Goal: Book appointment/travel/reservation

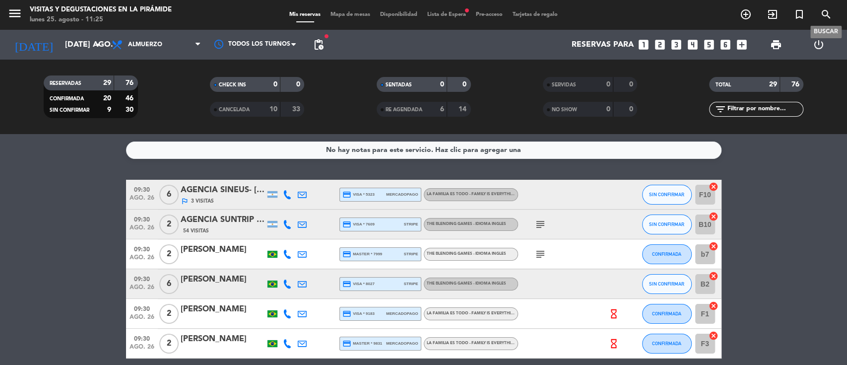
click at [823, 13] on icon "search" at bounding box center [826, 14] width 12 height 12
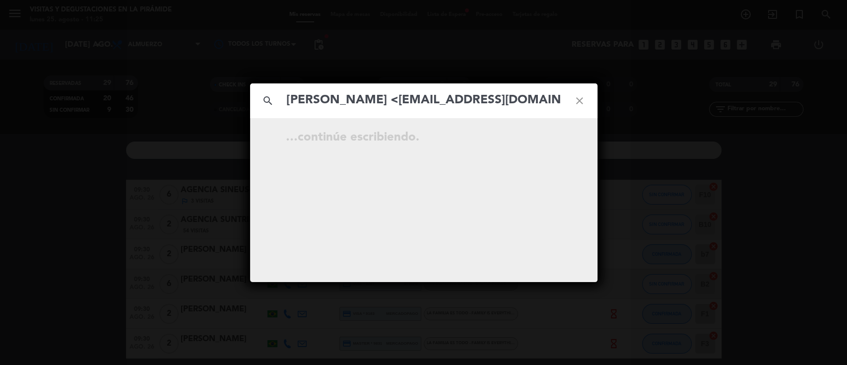
scroll to position [0, 14]
click at [373, 105] on input "[PERSON_NAME] <[EMAIL_ADDRESS][DOMAIN_NAME]>" at bounding box center [424, 100] width 276 height 20
click at [487, 95] on input "[EMAIL_ADDRESS][DOMAIN_NAME]>" at bounding box center [424, 100] width 276 height 20
type input "[EMAIL_ADDRESS][DOMAIN_NAME]"
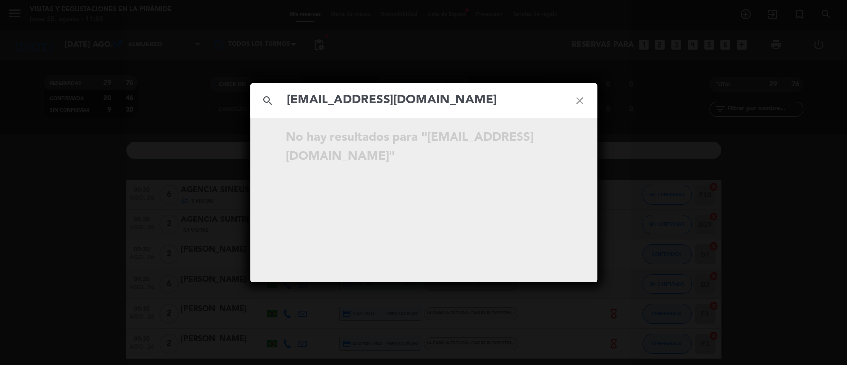
click at [578, 101] on icon "close" at bounding box center [580, 101] width 36 height 36
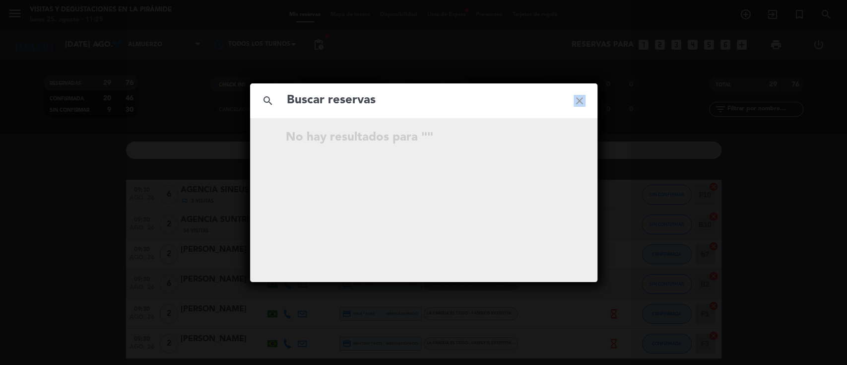
click at [578, 101] on icon "close" at bounding box center [580, 101] width 36 height 36
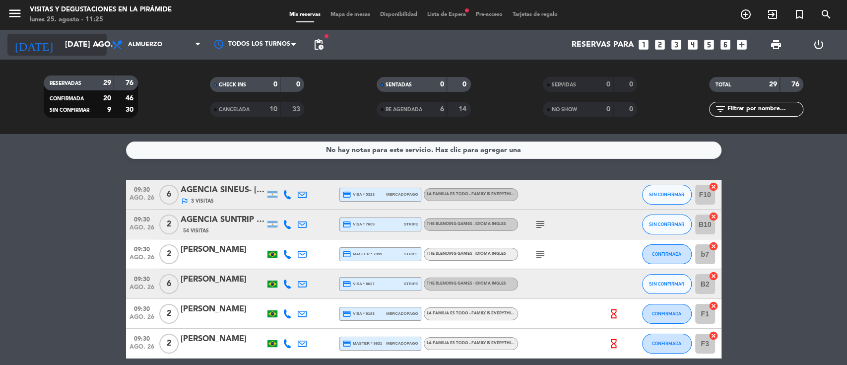
click at [60, 43] on input "[DATE] ago." at bounding box center [112, 44] width 105 height 19
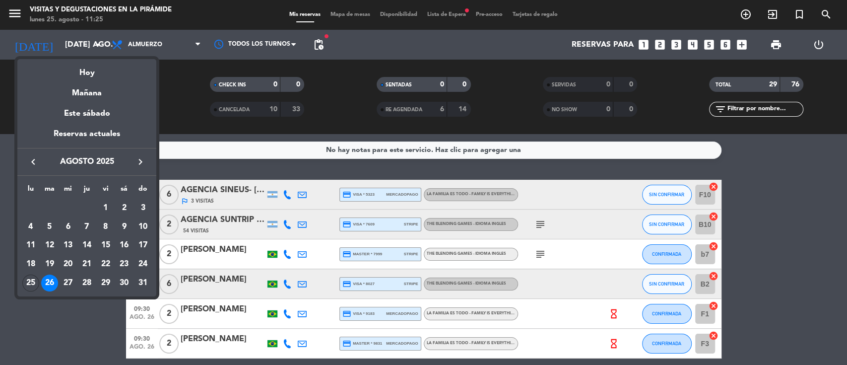
click at [146, 158] on button "keyboard_arrow_right" at bounding box center [141, 161] width 18 height 13
drag, startPoint x: 85, startPoint y: 281, endPoint x: 107, endPoint y: 265, distance: 27.2
click at [84, 281] on div "25" at bounding box center [86, 282] width 17 height 17
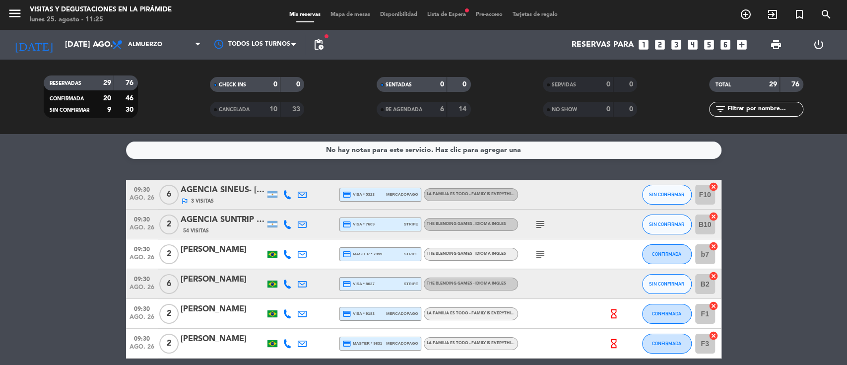
type input "[DEMOGRAPHIC_DATA] [DATE]"
click at [443, 14] on span "Lista de Espera fiber_manual_record" at bounding box center [446, 14] width 49 height 5
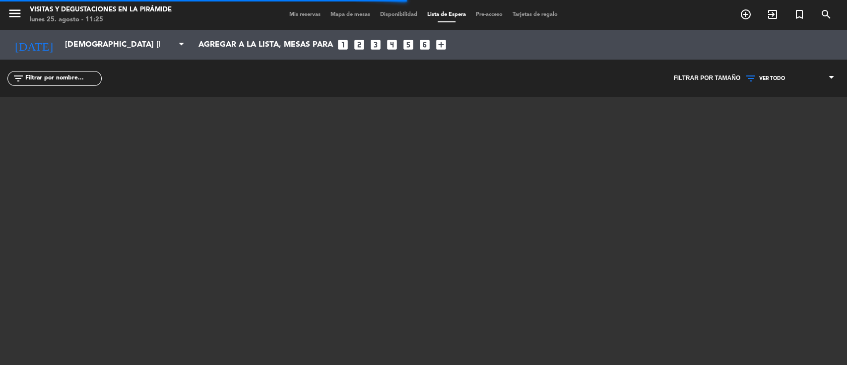
click at [64, 74] on input "text" at bounding box center [62, 78] width 77 height 11
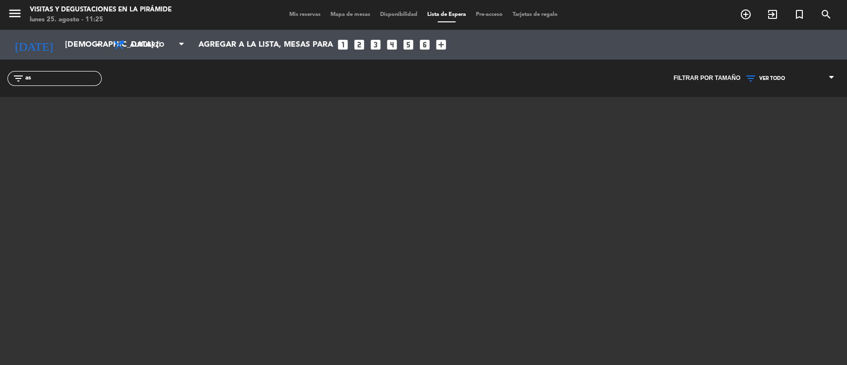
type input "a"
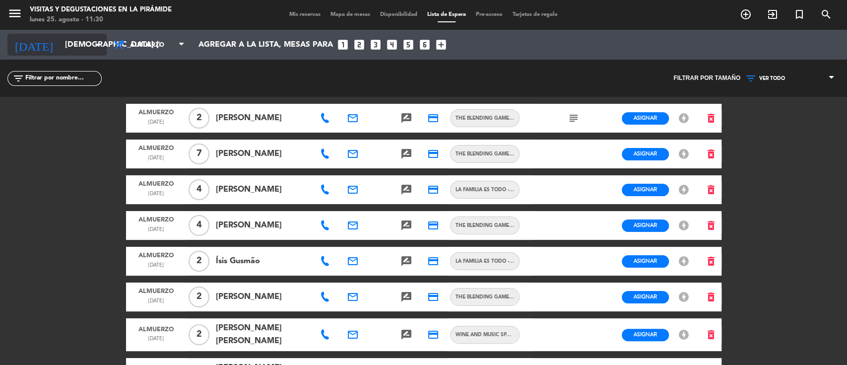
click at [60, 51] on input "[DEMOGRAPHIC_DATA] [DATE]" at bounding box center [112, 44] width 105 height 19
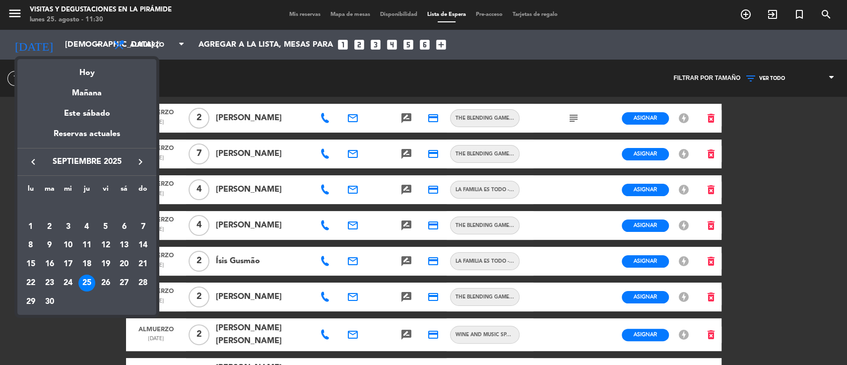
click at [140, 157] on icon "keyboard_arrow_right" at bounding box center [141, 162] width 12 height 12
drag, startPoint x: 71, startPoint y: 221, endPoint x: 111, endPoint y: 136, distance: 94.2
click at [71, 223] on div "1" at bounding box center [68, 226] width 17 height 17
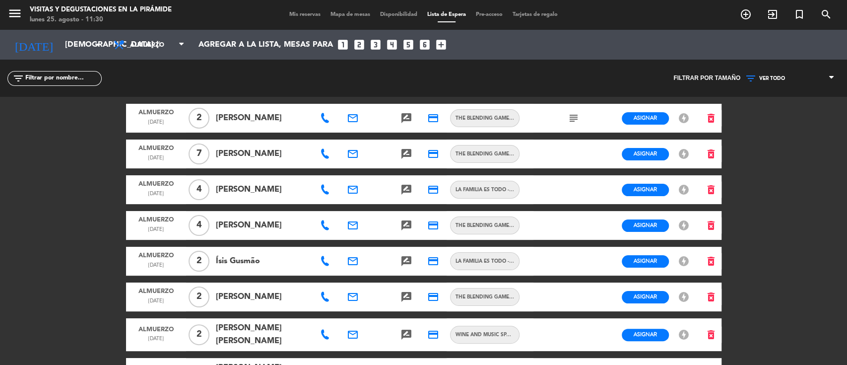
type input "mié. [DATE]"
click at [297, 12] on span "Mis reservas" at bounding box center [304, 14] width 41 height 5
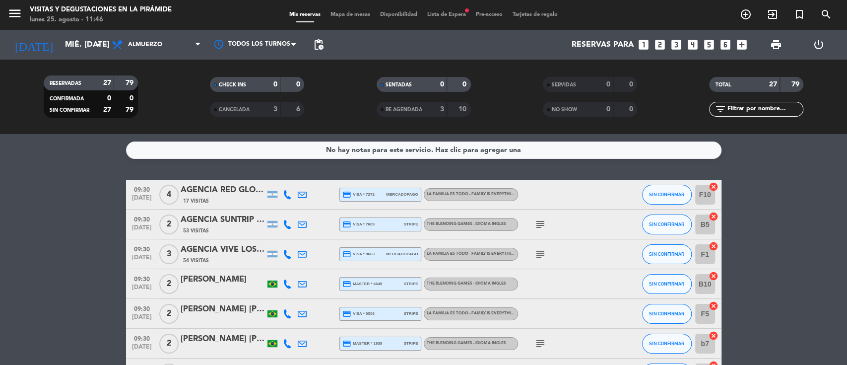
click at [658, 42] on icon "looks_two" at bounding box center [660, 44] width 13 height 13
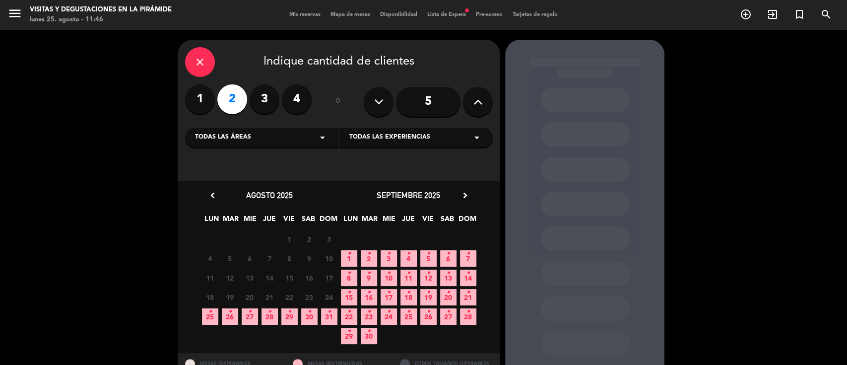
click at [231, 313] on icon "•" at bounding box center [229, 312] width 3 height 16
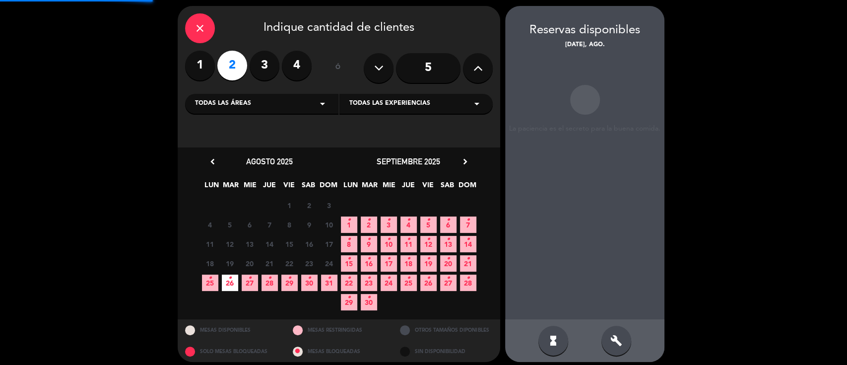
scroll to position [40, 0]
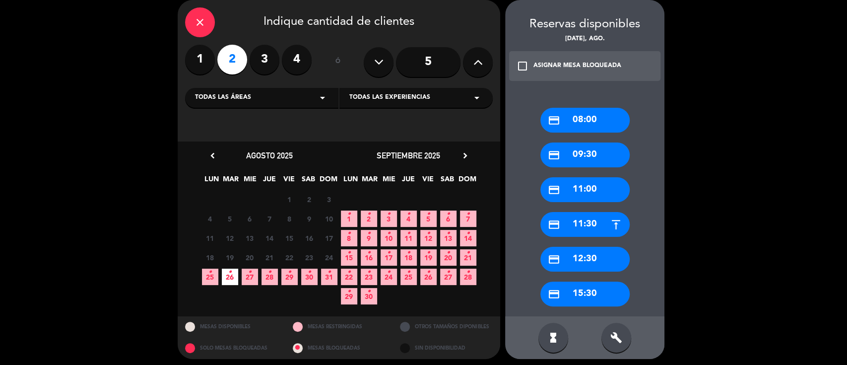
click at [588, 157] on div "credit_card 09:30" at bounding box center [584, 154] width 89 height 25
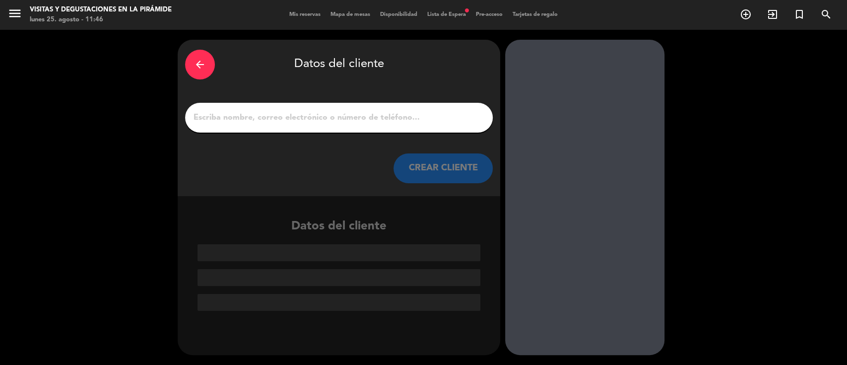
click at [331, 117] on input "1" at bounding box center [339, 118] width 293 height 14
paste input "[PERSON_NAME]"
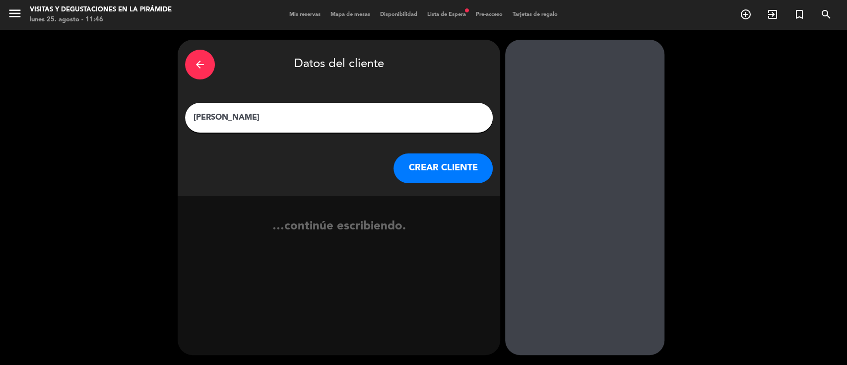
click at [193, 114] on input "[PERSON_NAME]" at bounding box center [339, 118] width 293 height 14
drag, startPoint x: 405, startPoint y: 116, endPoint x: 199, endPoint y: 117, distance: 206.0
click at [178, 121] on div "arrow_back Datos del cliente [PERSON_NAME]- [PERSON_NAME] Rodeyra CREAR CLIENTE" at bounding box center [339, 118] width 323 height 156
type input "[PERSON_NAME]- [PERSON_NAME]"
click at [202, 66] on icon "arrow_back" at bounding box center [200, 65] width 12 height 12
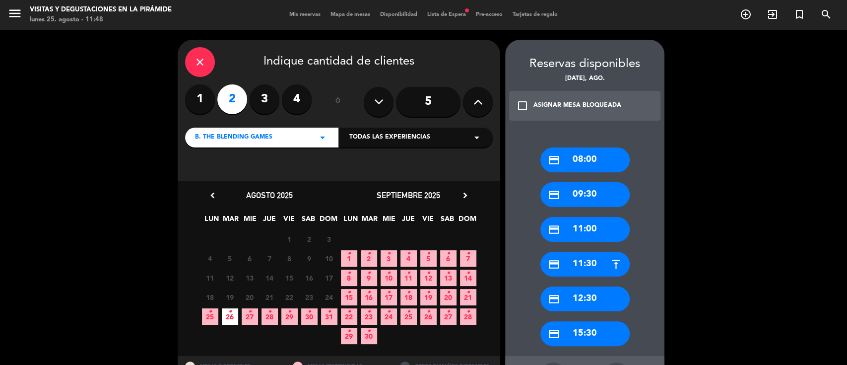
click at [286, 12] on span "Mis reservas" at bounding box center [304, 14] width 41 height 5
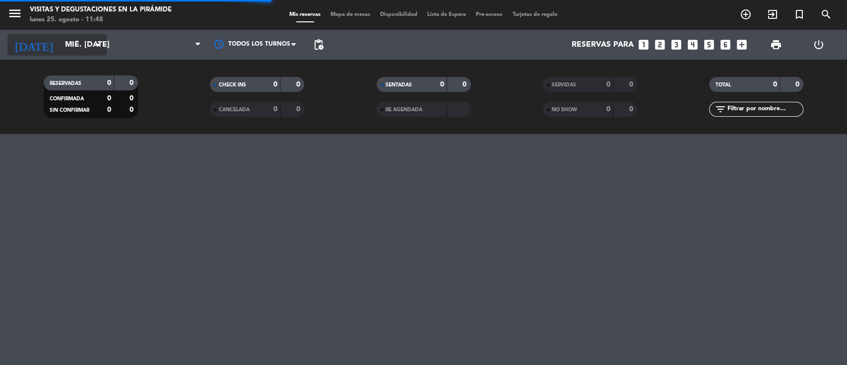
click at [60, 42] on input "mié. [DATE]" at bounding box center [112, 44] width 105 height 19
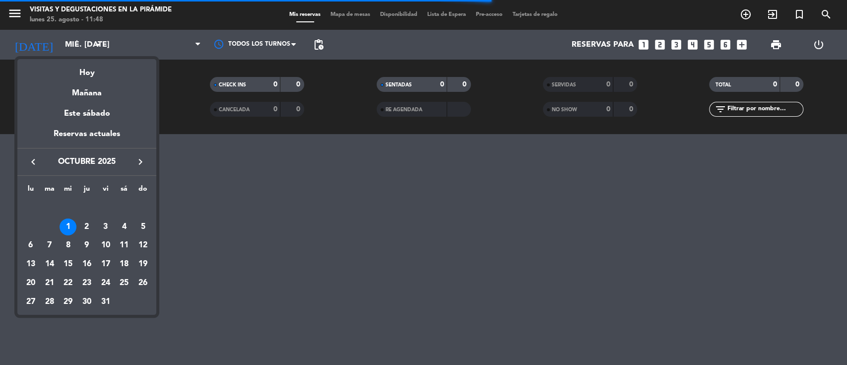
click at [36, 162] on icon "keyboard_arrow_left" at bounding box center [33, 162] width 12 height 12
click at [68, 275] on div "27" at bounding box center [68, 282] width 17 height 17
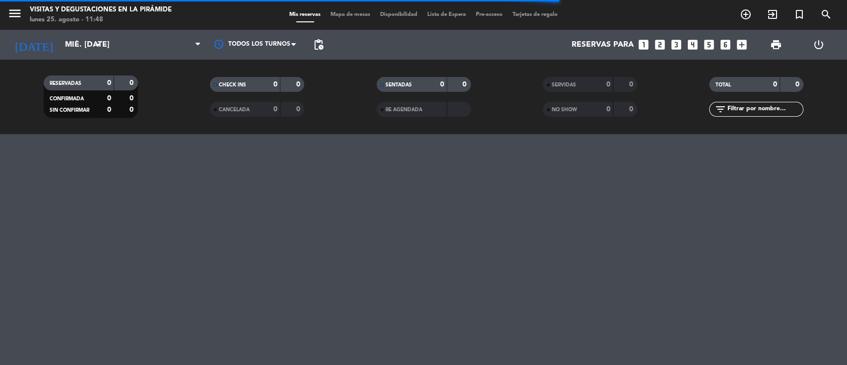
type input "mié. 27 ago."
